Goal: Use online tool/utility: Utilize a website feature to perform a specific function

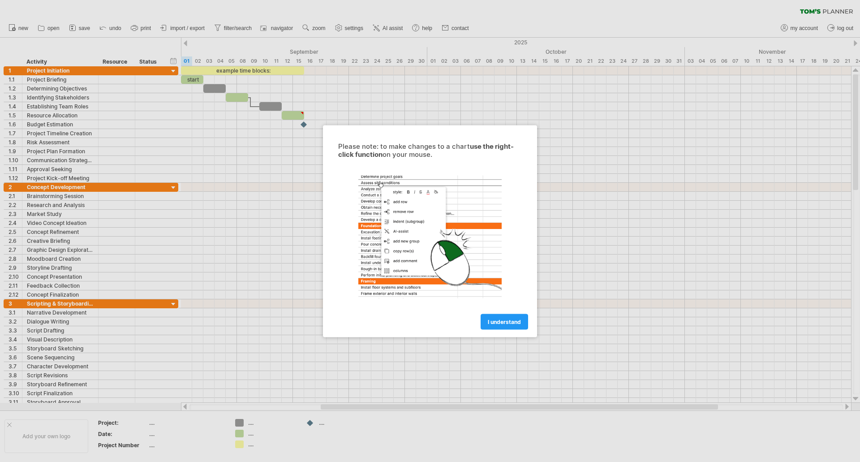
drag, startPoint x: 0, startPoint y: 0, endPoint x: 501, endPoint y: 330, distance: 600.0
click at [501, 330] on div "Please note: to make changes to a chart use the right-click function on your mo…" at bounding box center [430, 231] width 214 height 212
click at [503, 320] on span "I understand" at bounding box center [504, 321] width 33 height 7
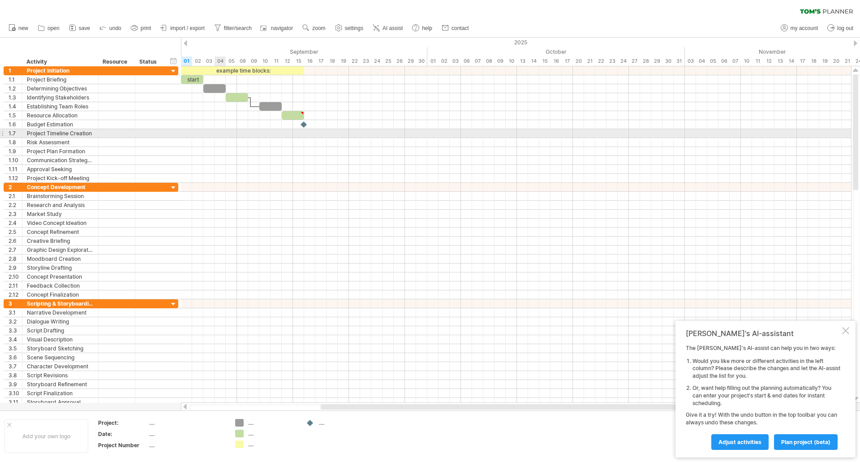
click at [220, 130] on div at bounding box center [516, 133] width 670 height 9
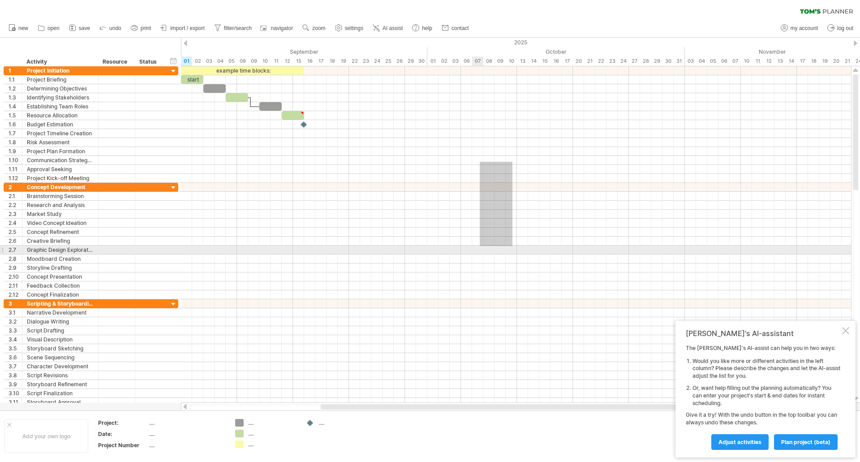
drag, startPoint x: 512, startPoint y: 162, endPoint x: 467, endPoint y: 245, distance: 94.8
click at [471, 245] on div at bounding box center [516, 236] width 670 height 340
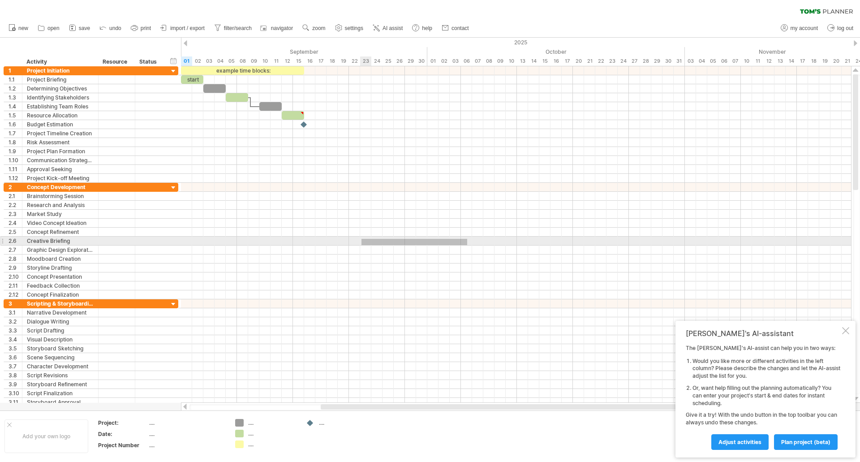
drag, startPoint x: 467, startPoint y: 245, endPoint x: 361, endPoint y: 239, distance: 105.9
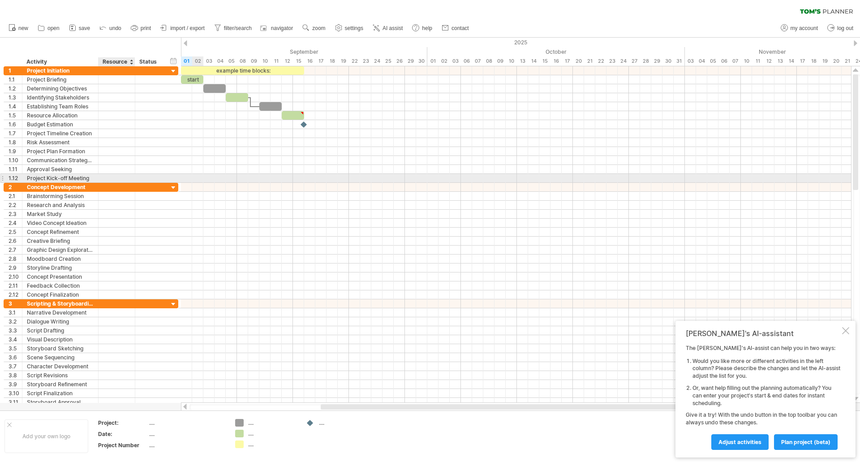
click at [125, 176] on div at bounding box center [116, 178] width 27 height 9
click at [122, 184] on div at bounding box center [116, 187] width 27 height 9
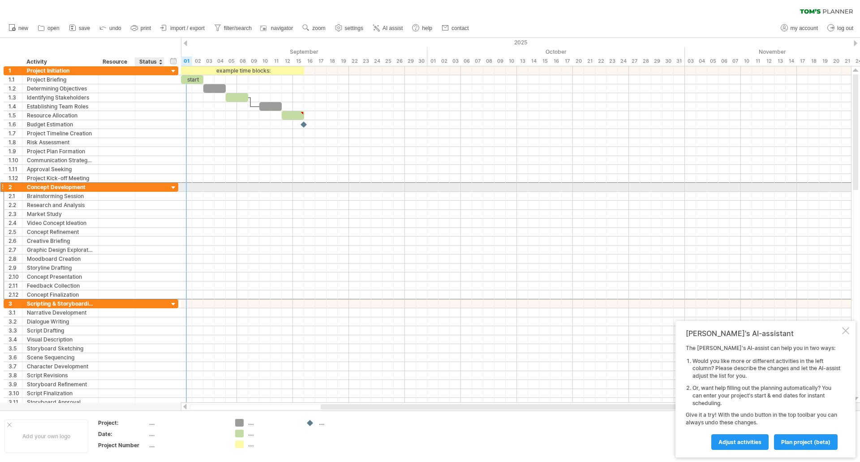
click at [168, 189] on div "**********" at bounding box center [91, 186] width 175 height 9
click at [172, 184] on div at bounding box center [173, 188] width 9 height 9
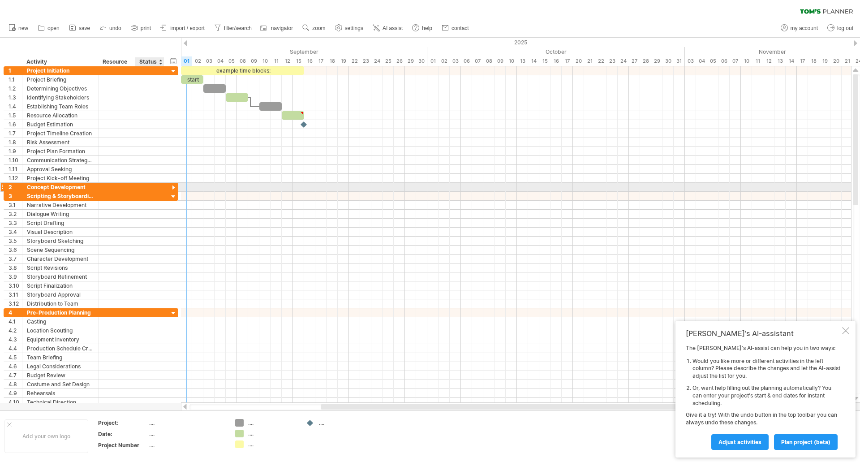
click at [172, 184] on div at bounding box center [173, 188] width 9 height 9
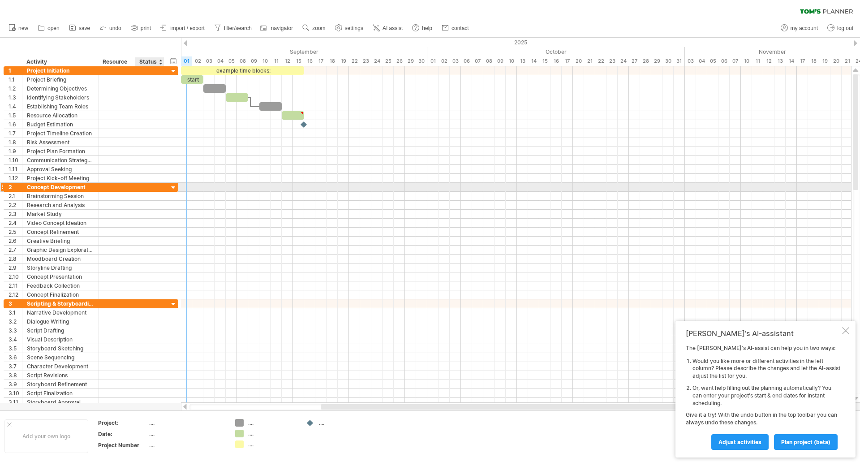
click at [173, 188] on div at bounding box center [173, 188] width 9 height 9
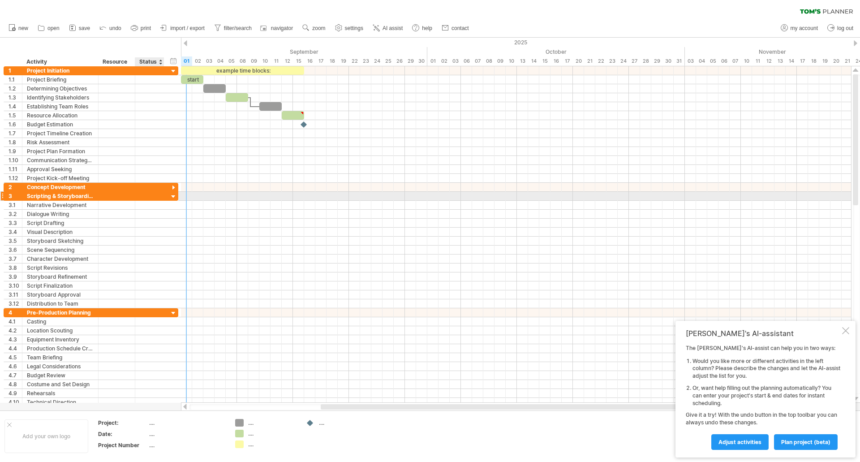
click at [176, 198] on div at bounding box center [173, 197] width 9 height 9
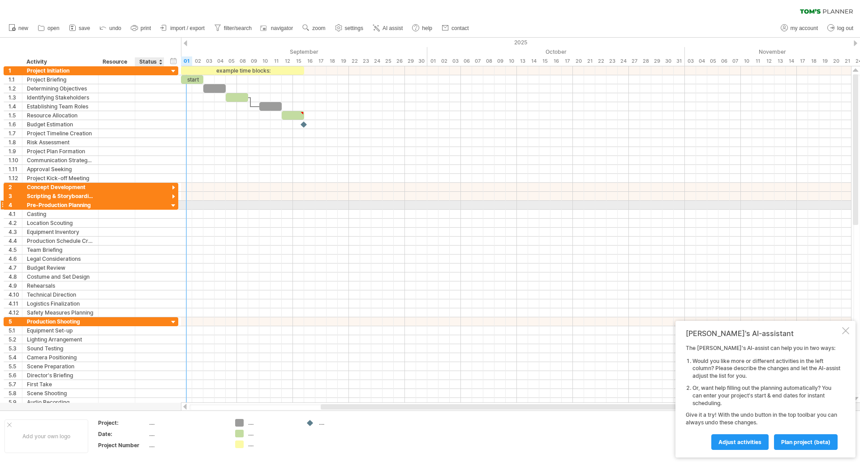
click at [175, 206] on div at bounding box center [173, 206] width 9 height 9
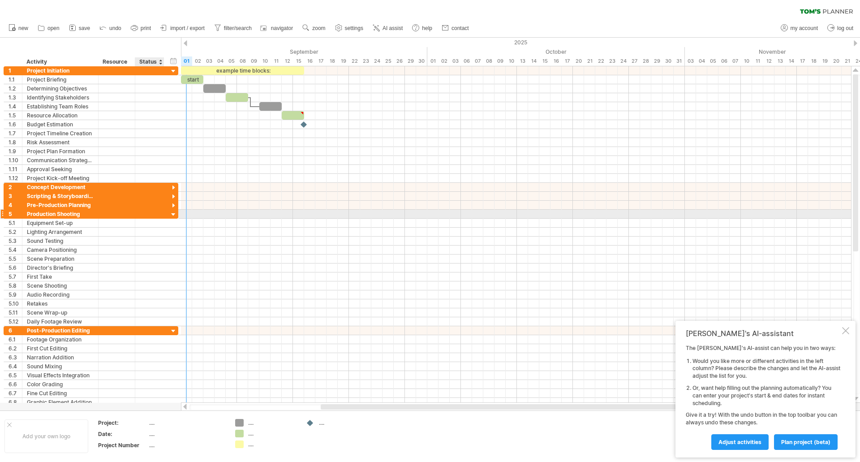
click at [176, 211] on div at bounding box center [173, 215] width 9 height 9
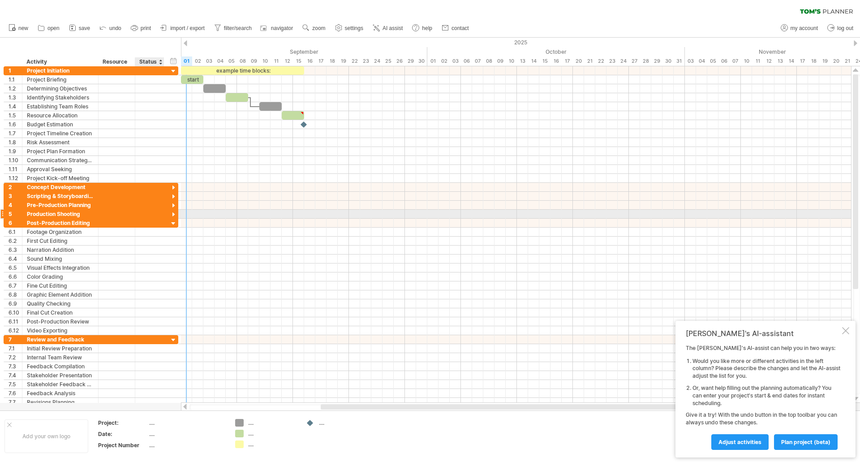
click at [174, 216] on div at bounding box center [173, 215] width 9 height 9
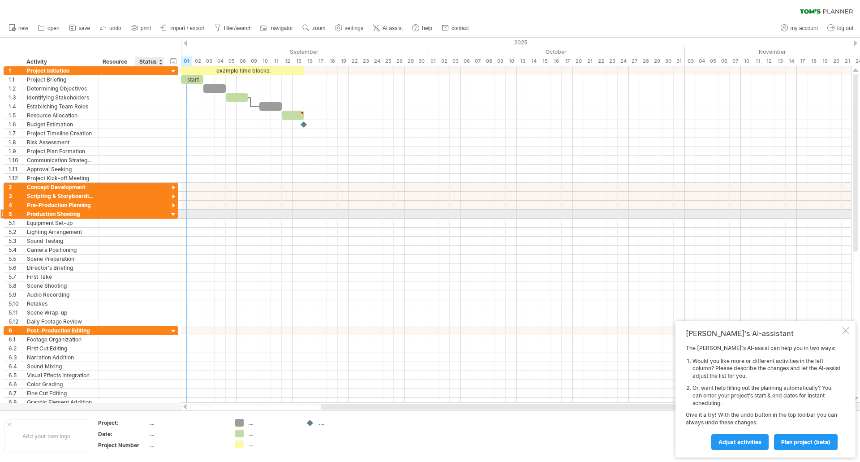
click at [172, 211] on div at bounding box center [173, 215] width 9 height 9
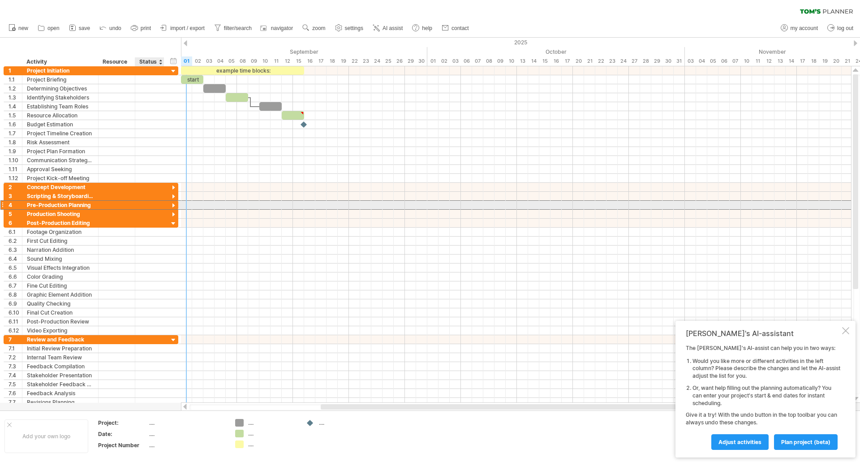
click at [172, 201] on div "**********" at bounding box center [91, 204] width 175 height 9
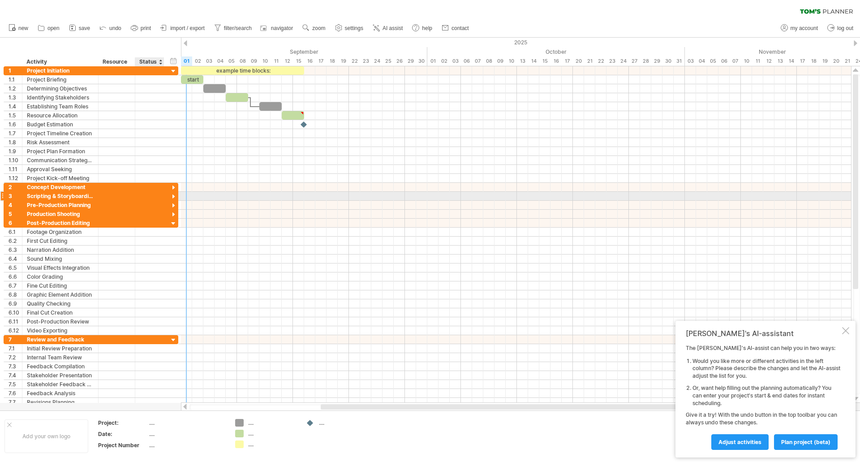
click at [172, 194] on div at bounding box center [173, 197] width 9 height 9
